Goal: Check status: Check status

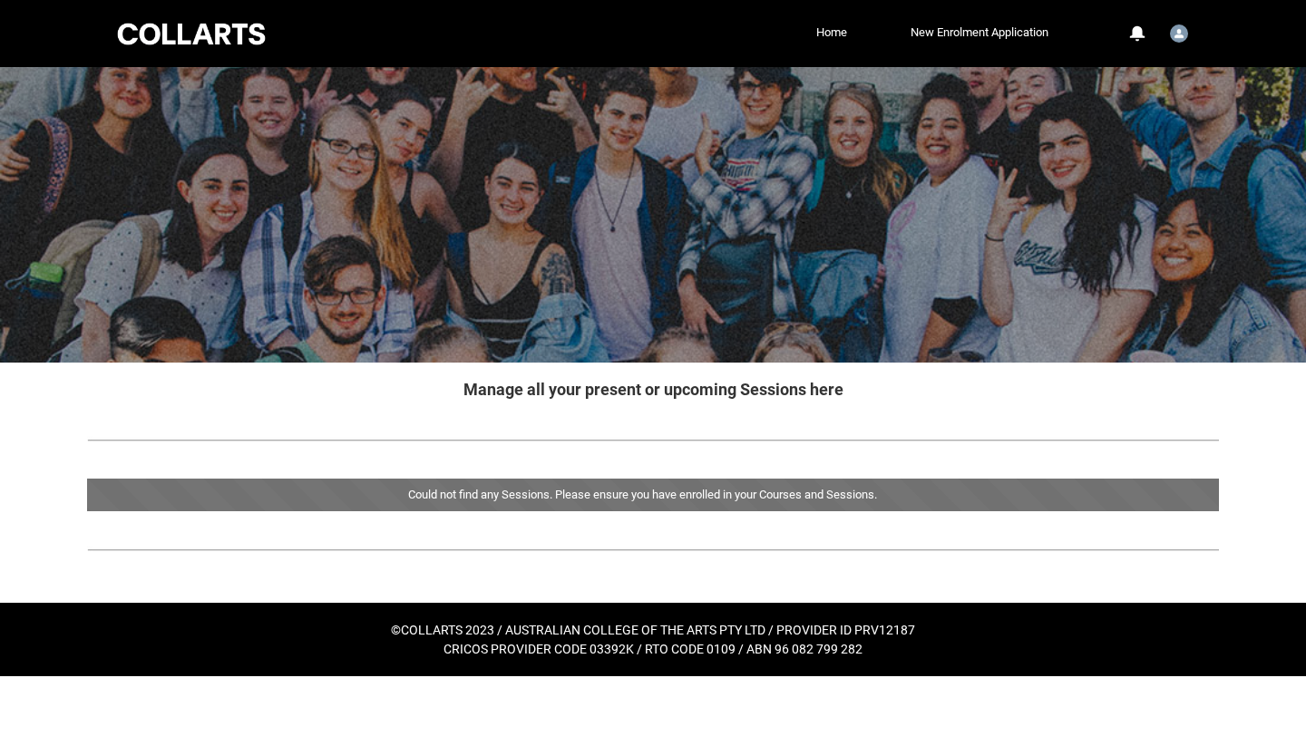
click at [404, 496] on div "Could not find any Sessions. Please ensure you have enrolled in your Courses an…" at bounding box center [653, 495] width 1132 height 33
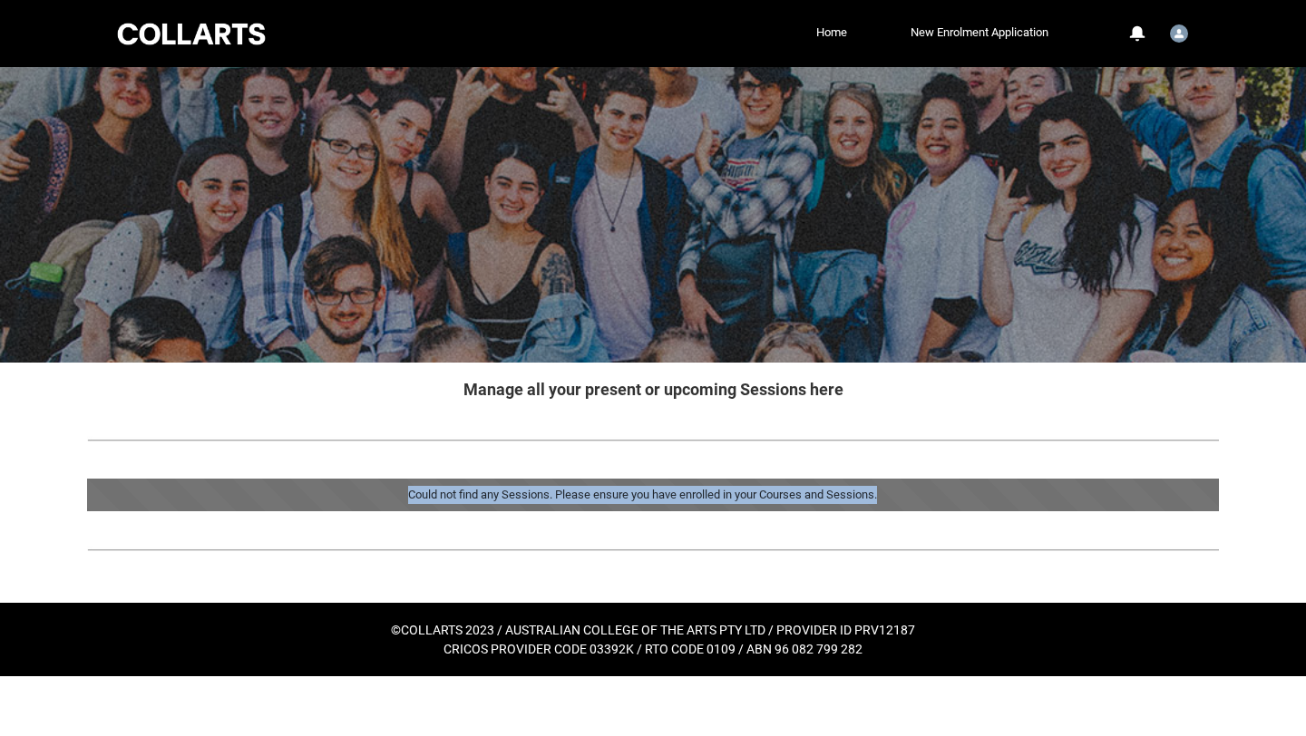
click at [404, 496] on div "Could not find any Sessions. Please ensure you have enrolled in your Courses an…" at bounding box center [653, 495] width 1132 height 33
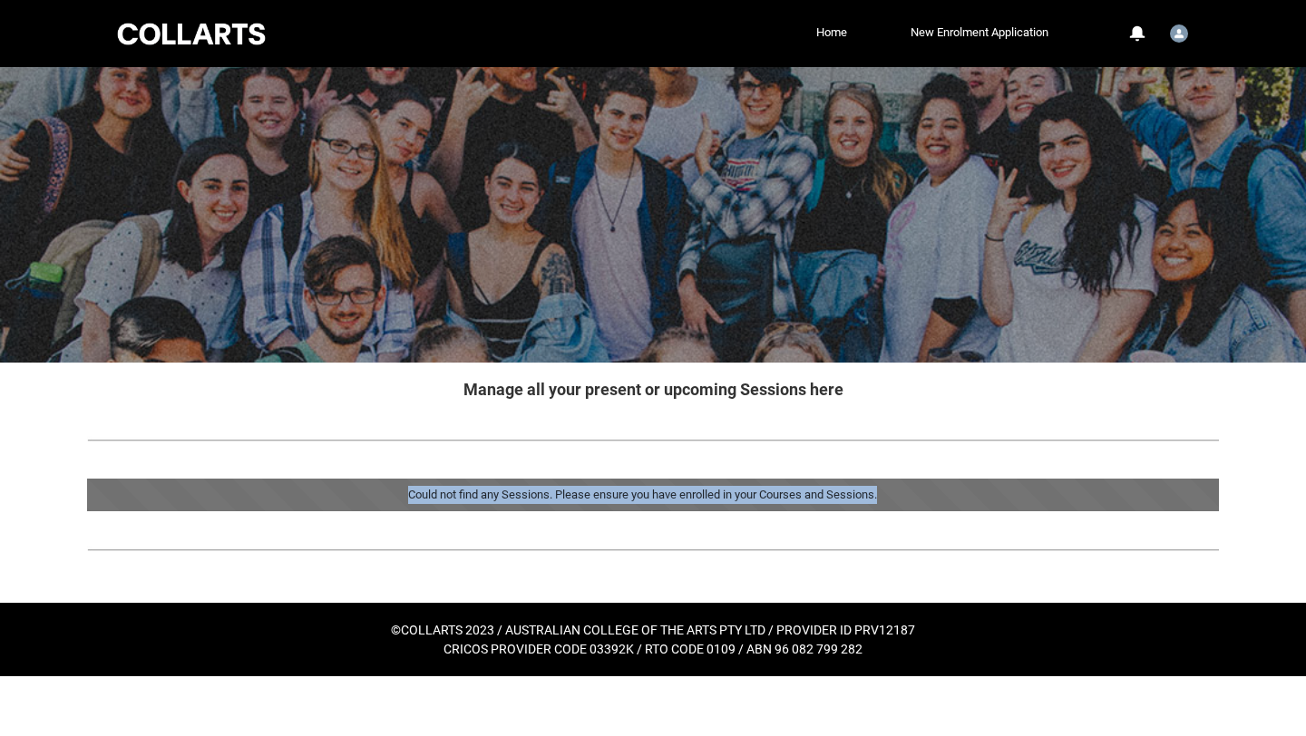
click at [404, 496] on div "Could not find any Sessions. Please ensure you have enrolled in your Courses an…" at bounding box center [653, 495] width 1132 height 33
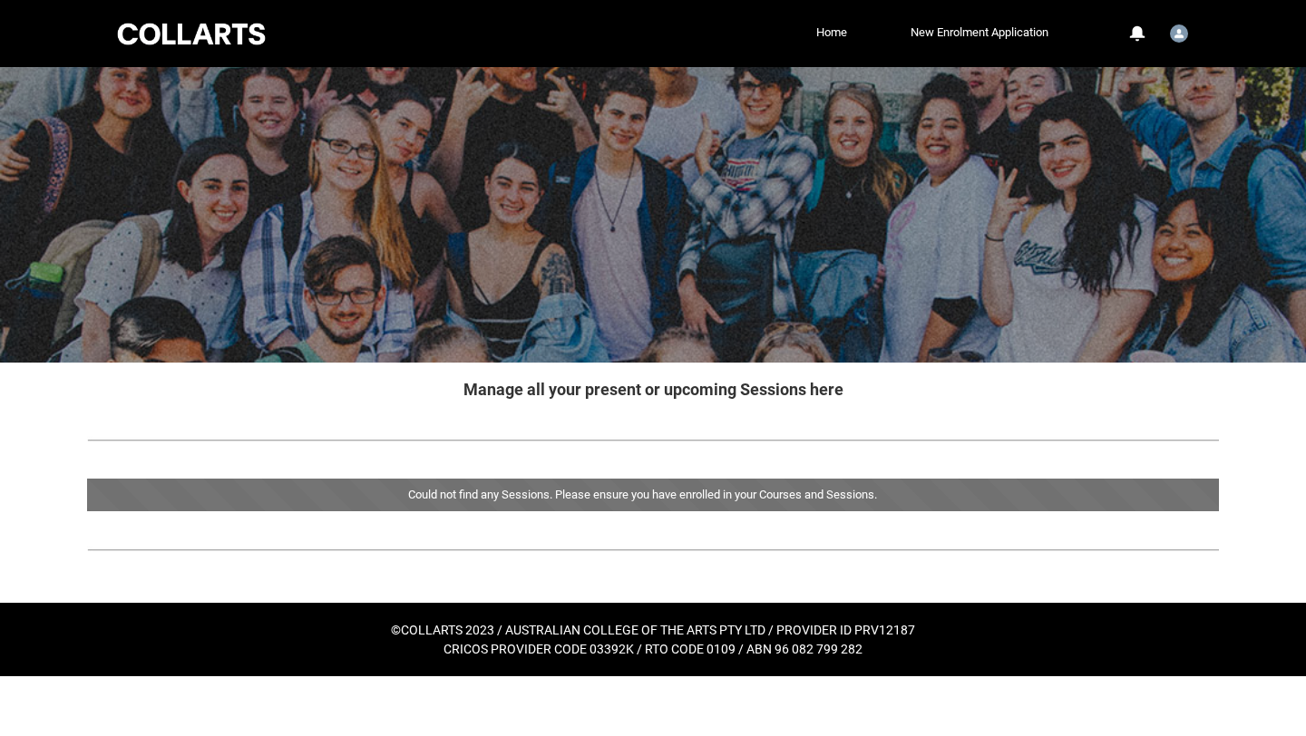
click at [355, 491] on div "Could not find any Sessions. Please ensure you have enrolled in your Courses an…" at bounding box center [653, 495] width 1132 height 33
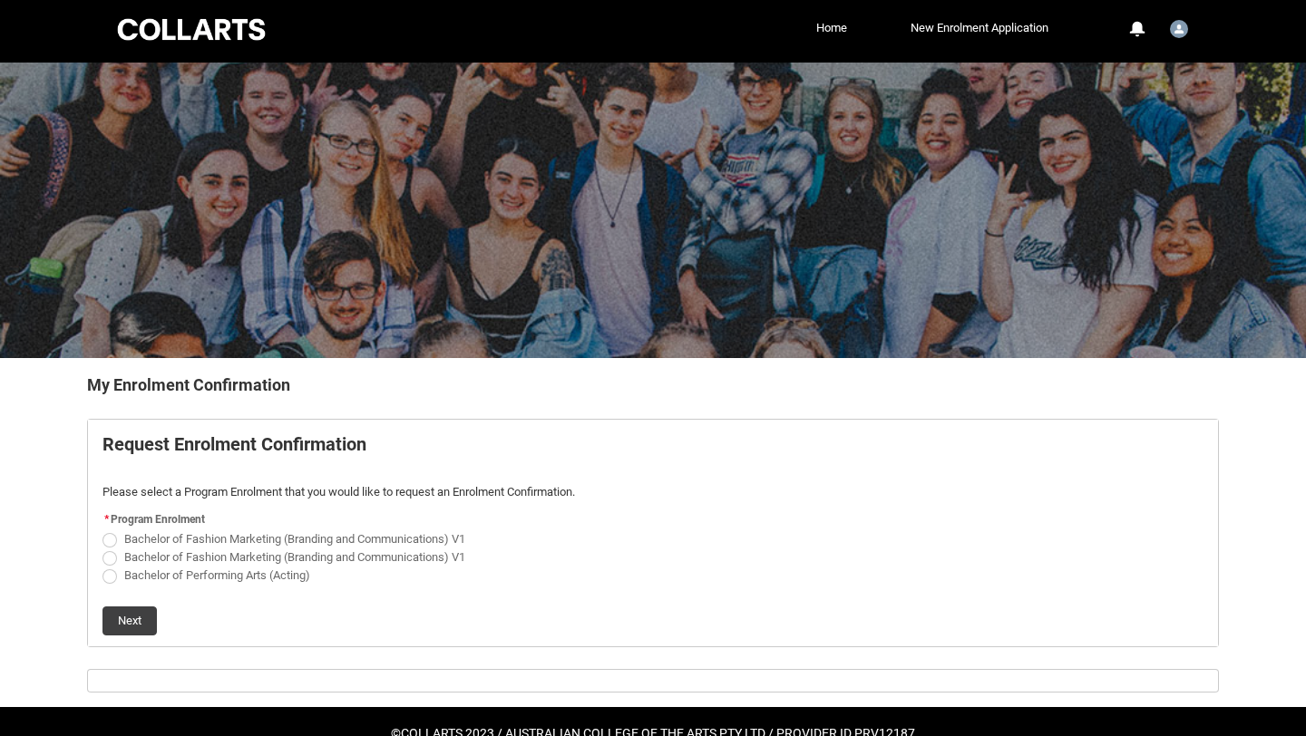
scroll to position [6, 0]
